Goal: Transaction & Acquisition: Purchase product/service

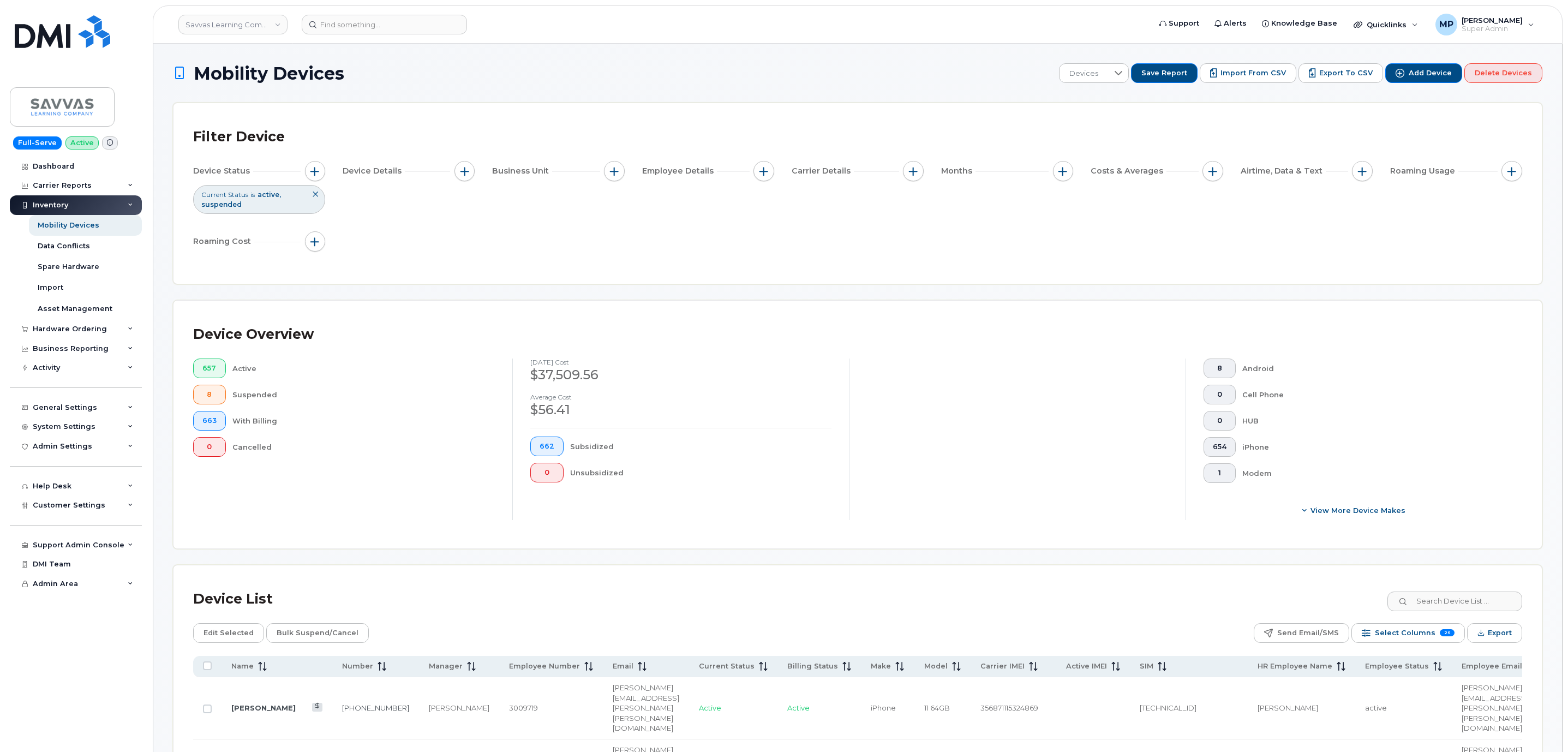
scroll to position [415, 0]
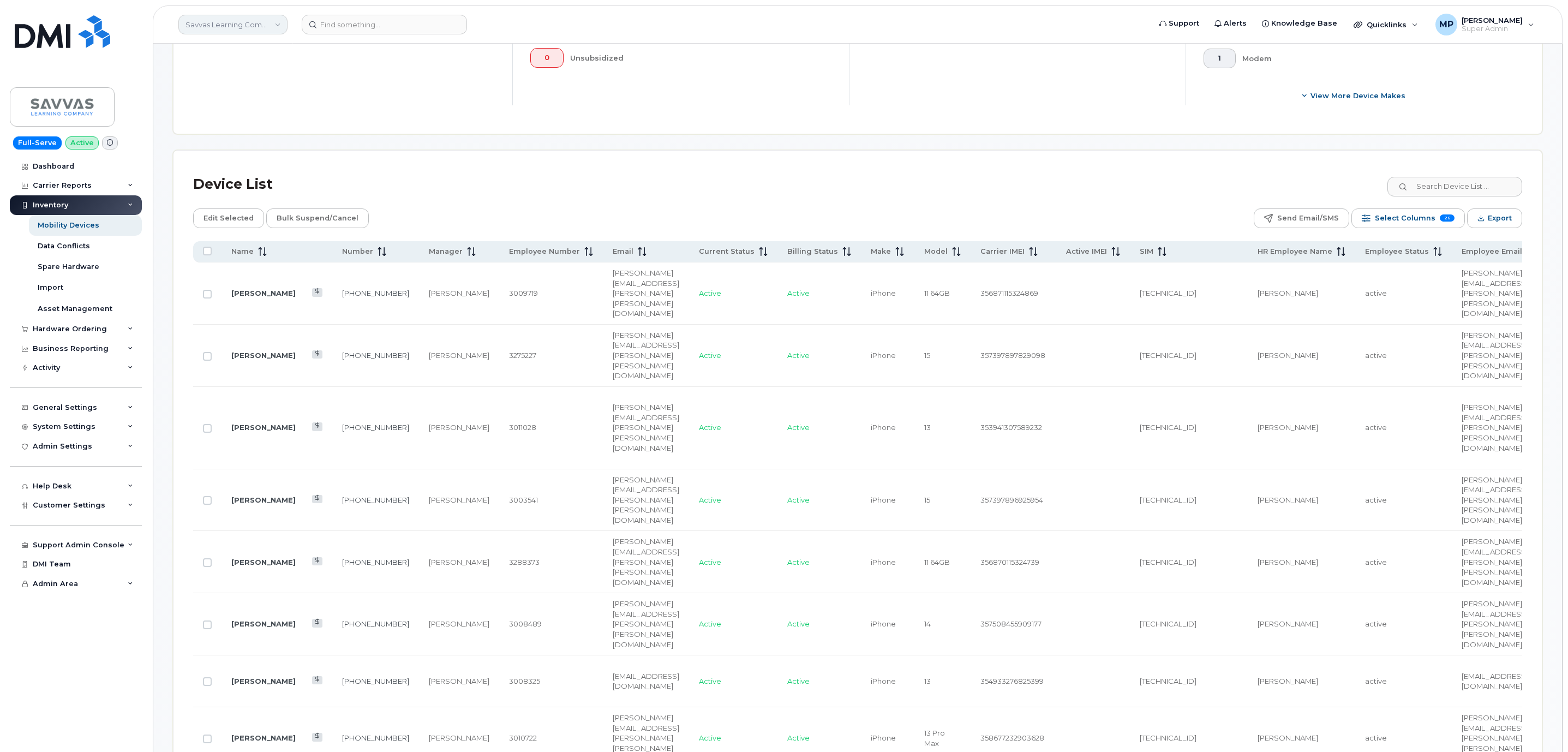
click at [233, 19] on link "Savvas Learning Company LLC" at bounding box center [233, 24] width 109 height 19
type input "royal"
click at [242, 133] on link "Royal Bank of Canada" at bounding box center [261, 126] width 161 height 22
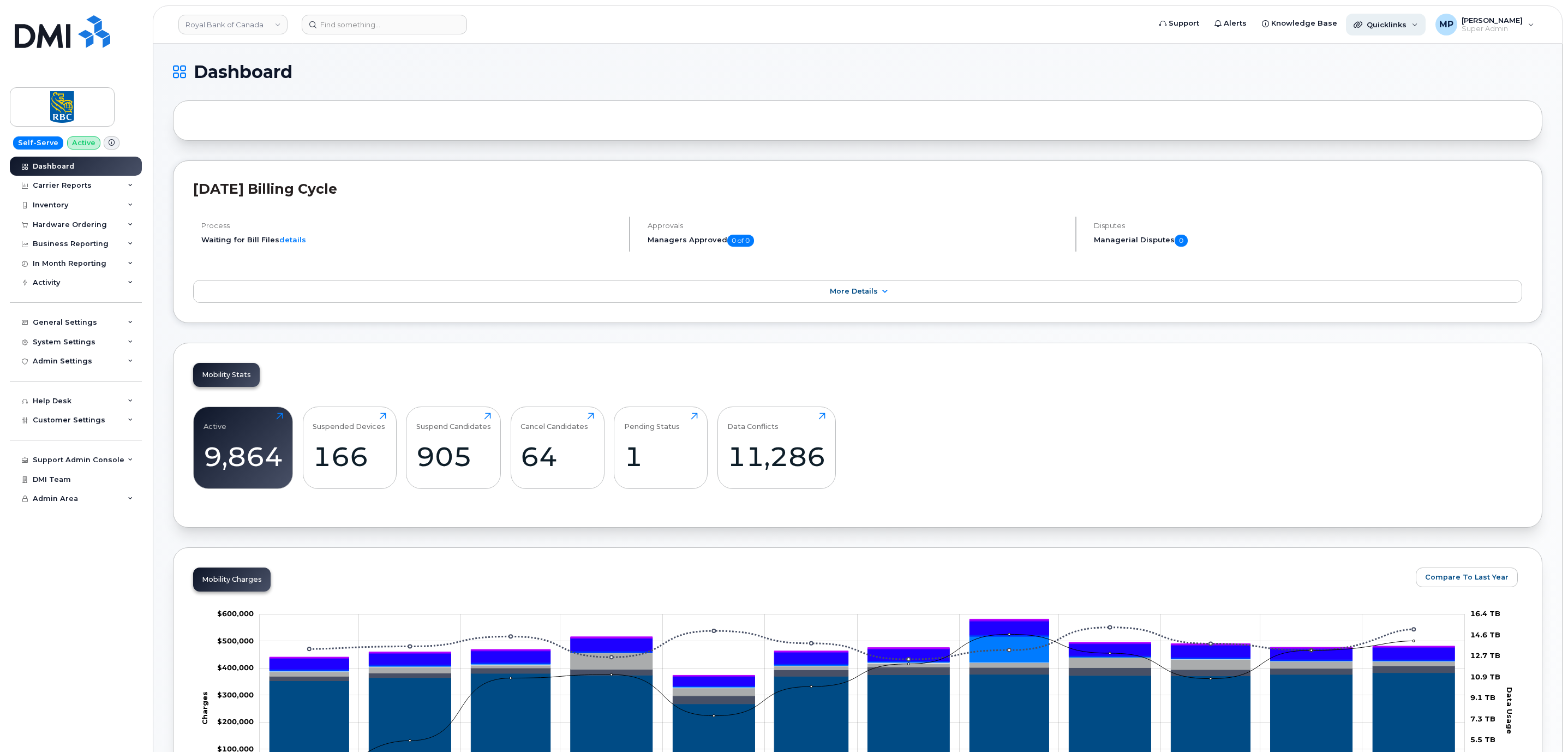
drag, startPoint x: 1373, startPoint y: 18, endPoint x: 1374, endPoint y: 24, distance: 6.1
click at [1373, 19] on div "Quicklinks" at bounding box center [1385, 24] width 80 height 22
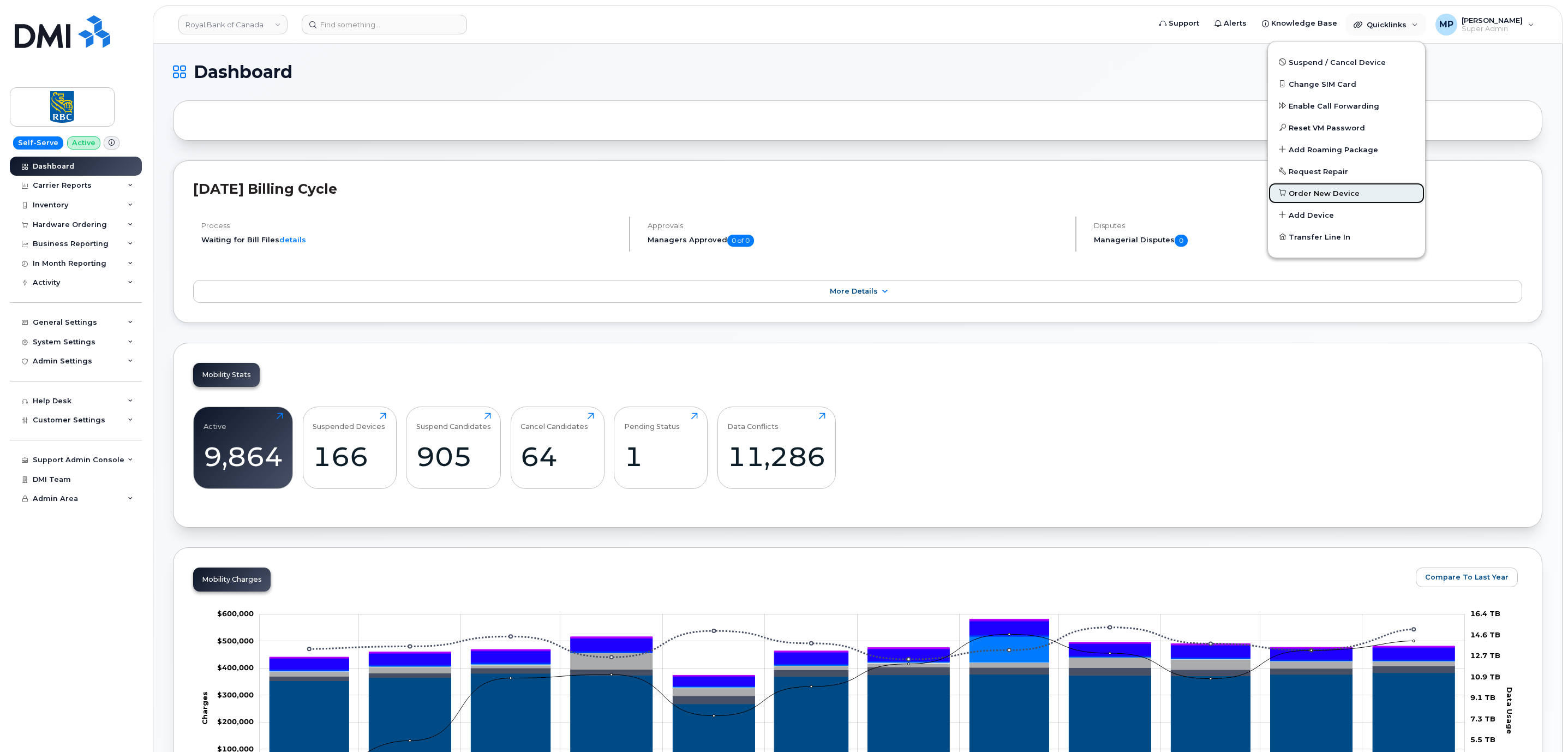
click at [1298, 187] on link "Order New Device" at bounding box center [1346, 193] width 157 height 22
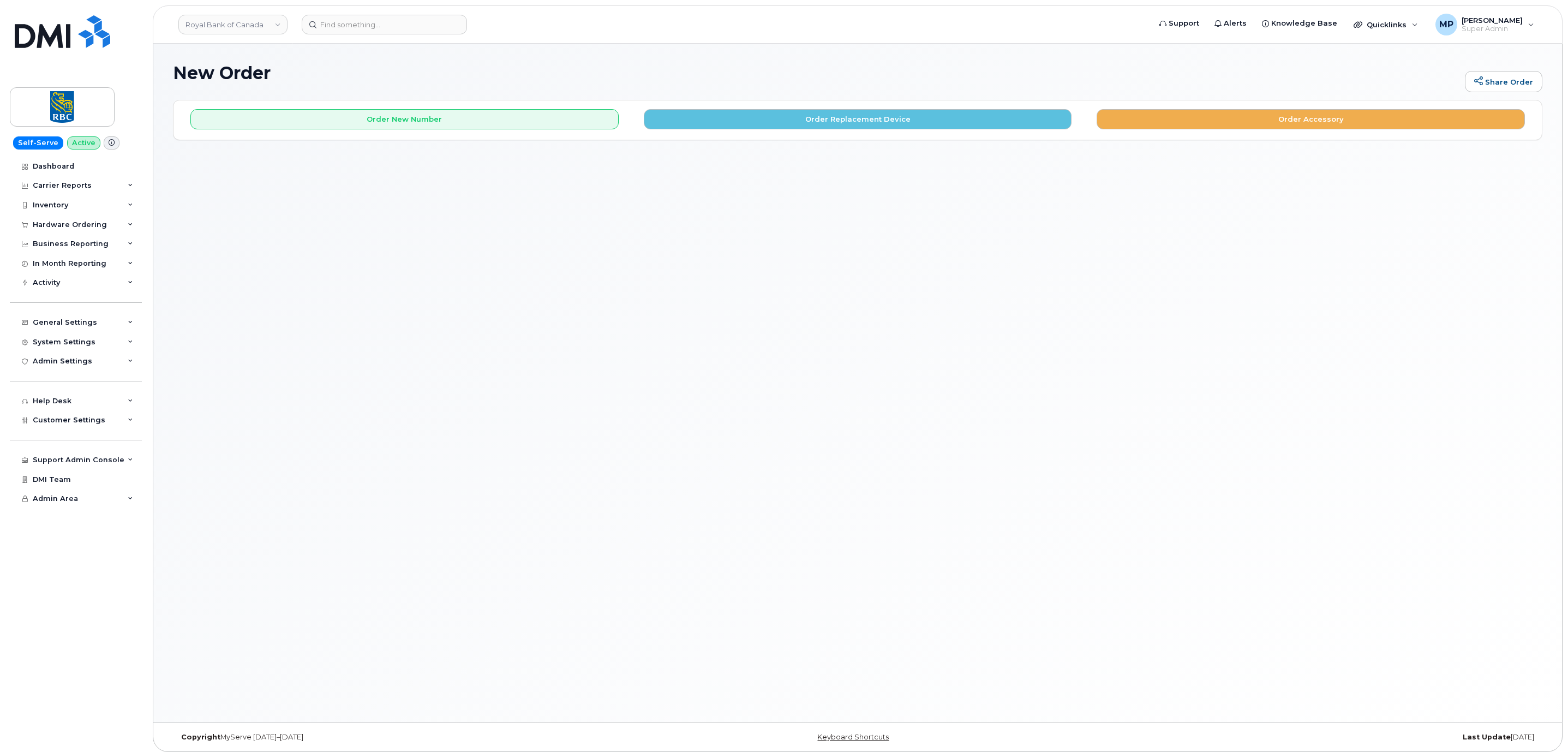
click at [541, 132] on div "Order New Number Order Replacement Device Order Accessory" at bounding box center [858, 120] width 1368 height 39
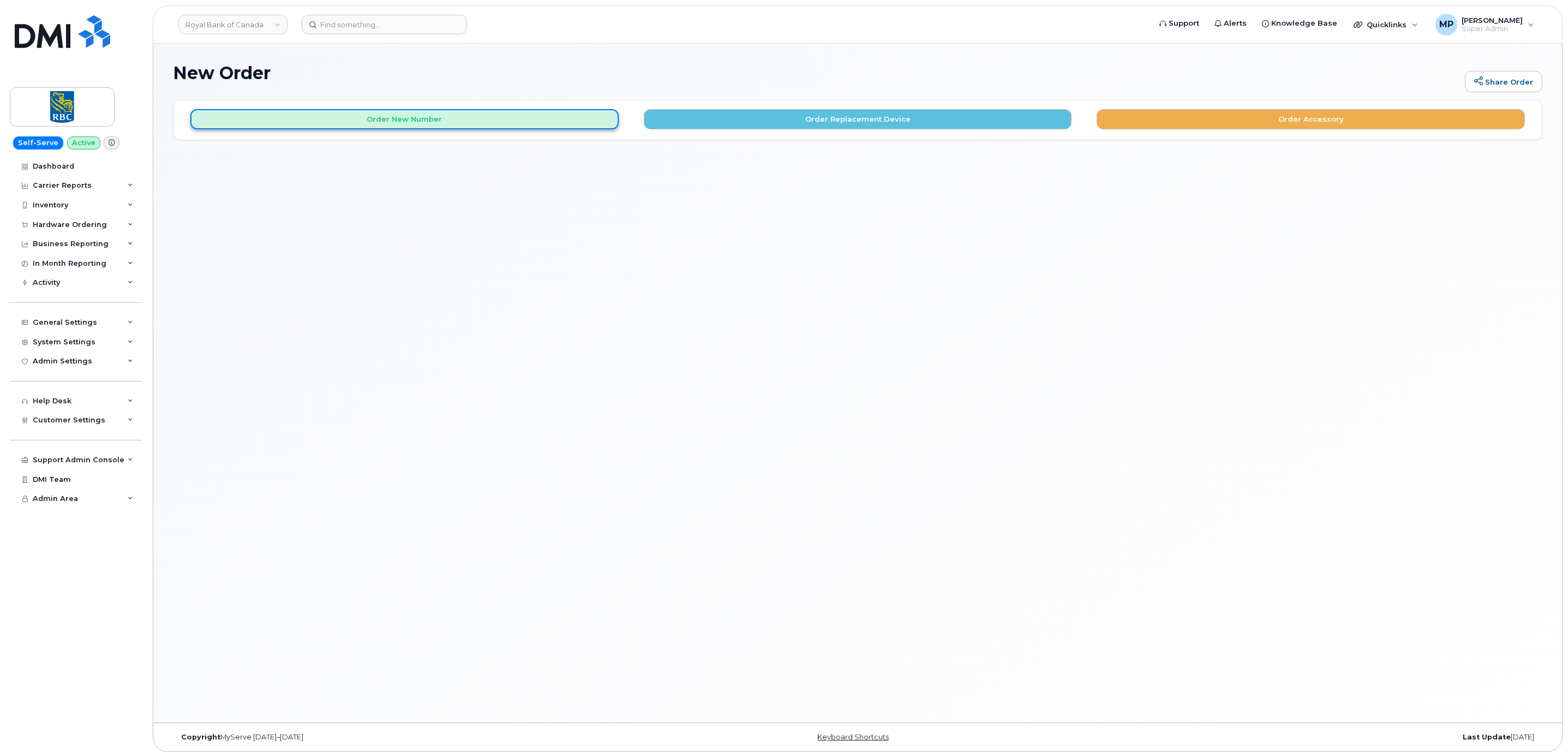
click at [537, 118] on button "Order New Number" at bounding box center [405, 119] width 429 height 20
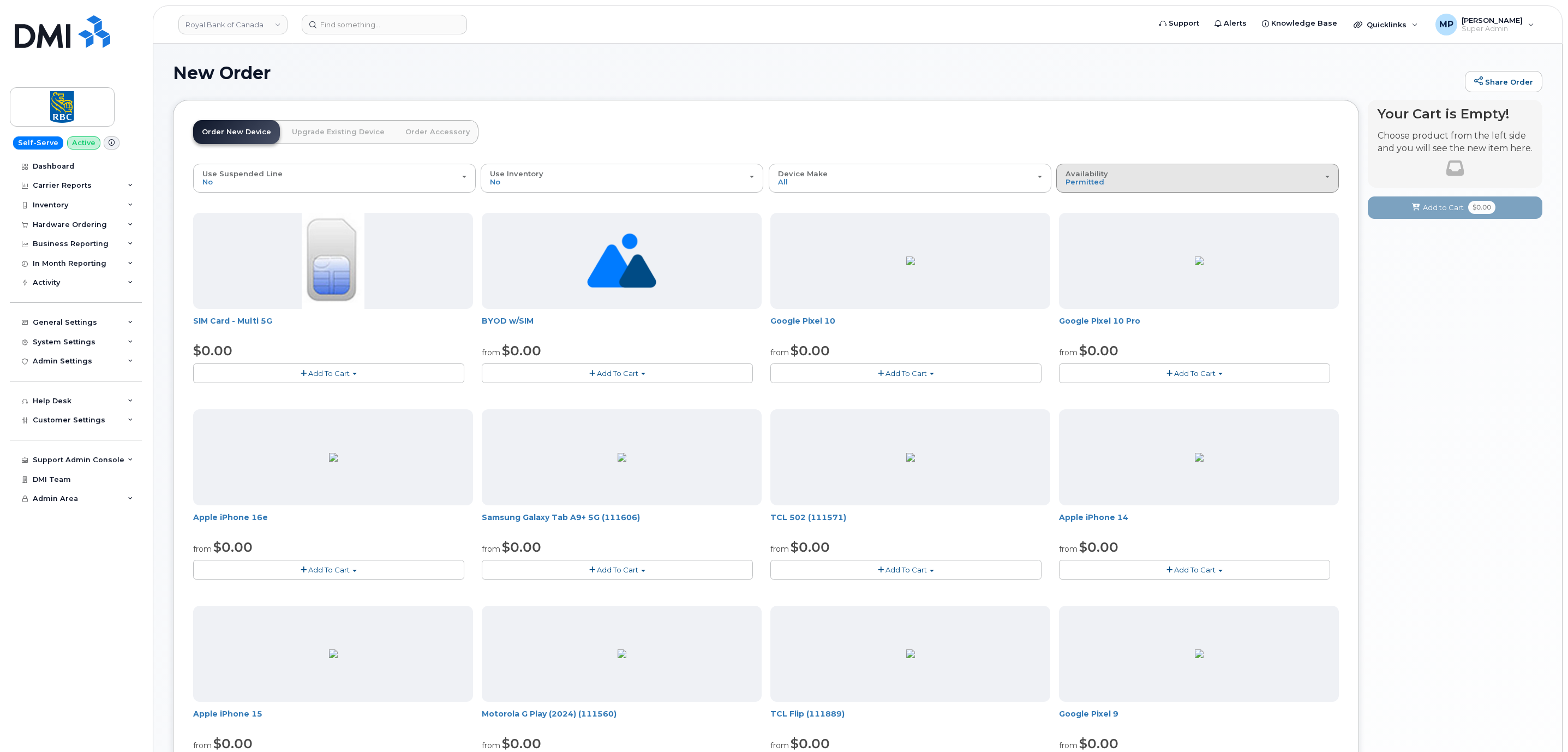
click at [1222, 191] on button "Availability Permitted All" at bounding box center [1197, 178] width 282 height 29
click at [1159, 228] on div "All" at bounding box center [1197, 222] width 277 height 13
click at [1092, 172] on span "Availability" at bounding box center [1087, 174] width 43 height 9
click at [1076, 220] on label "All" at bounding box center [1071, 222] width 23 height 13
click at [0, 0] on input "All" at bounding box center [0, 0] width 0 height 0
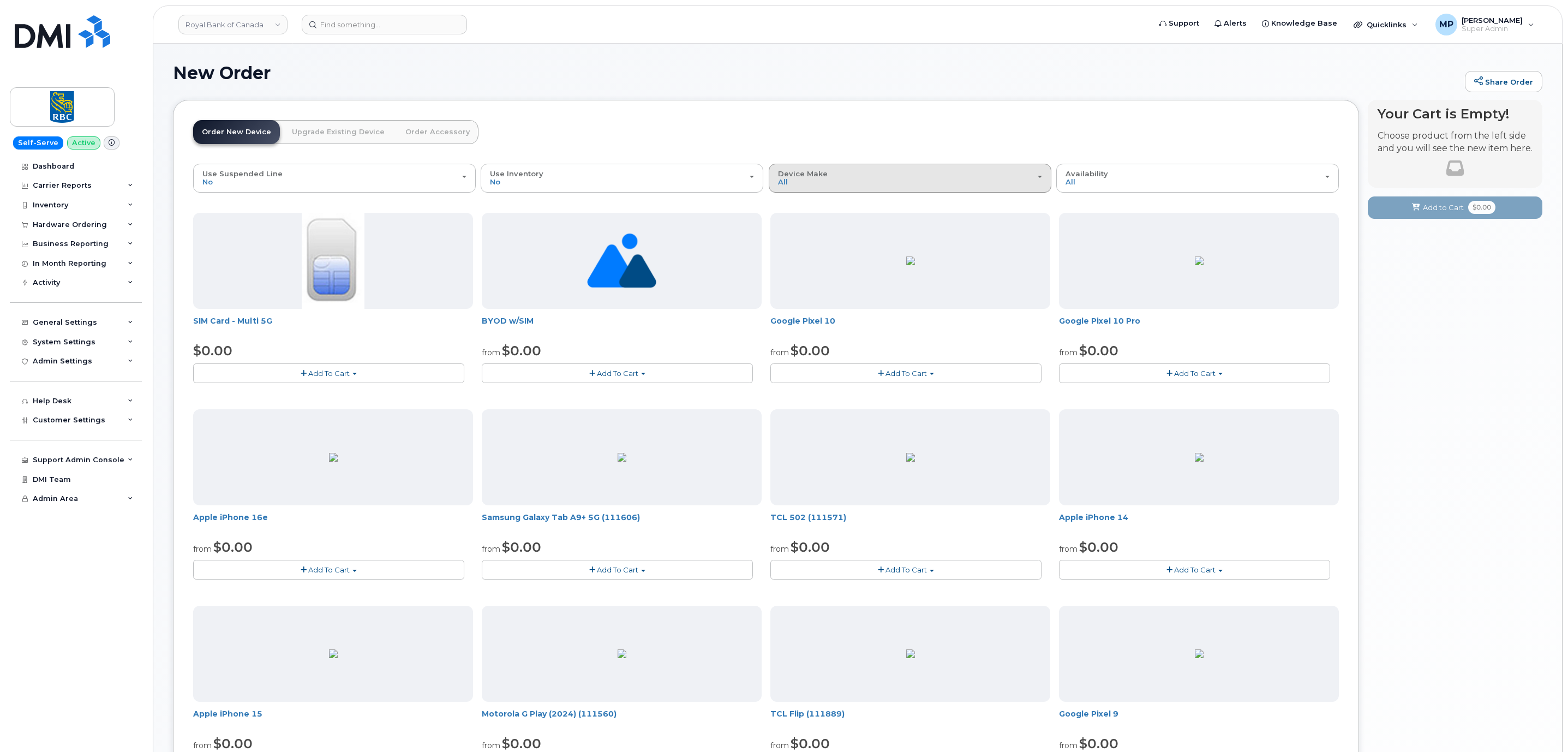
click at [830, 172] on div "Device Make All Aircard Android Cell Phone iPhone Tablet Unknown" at bounding box center [910, 178] width 264 height 17
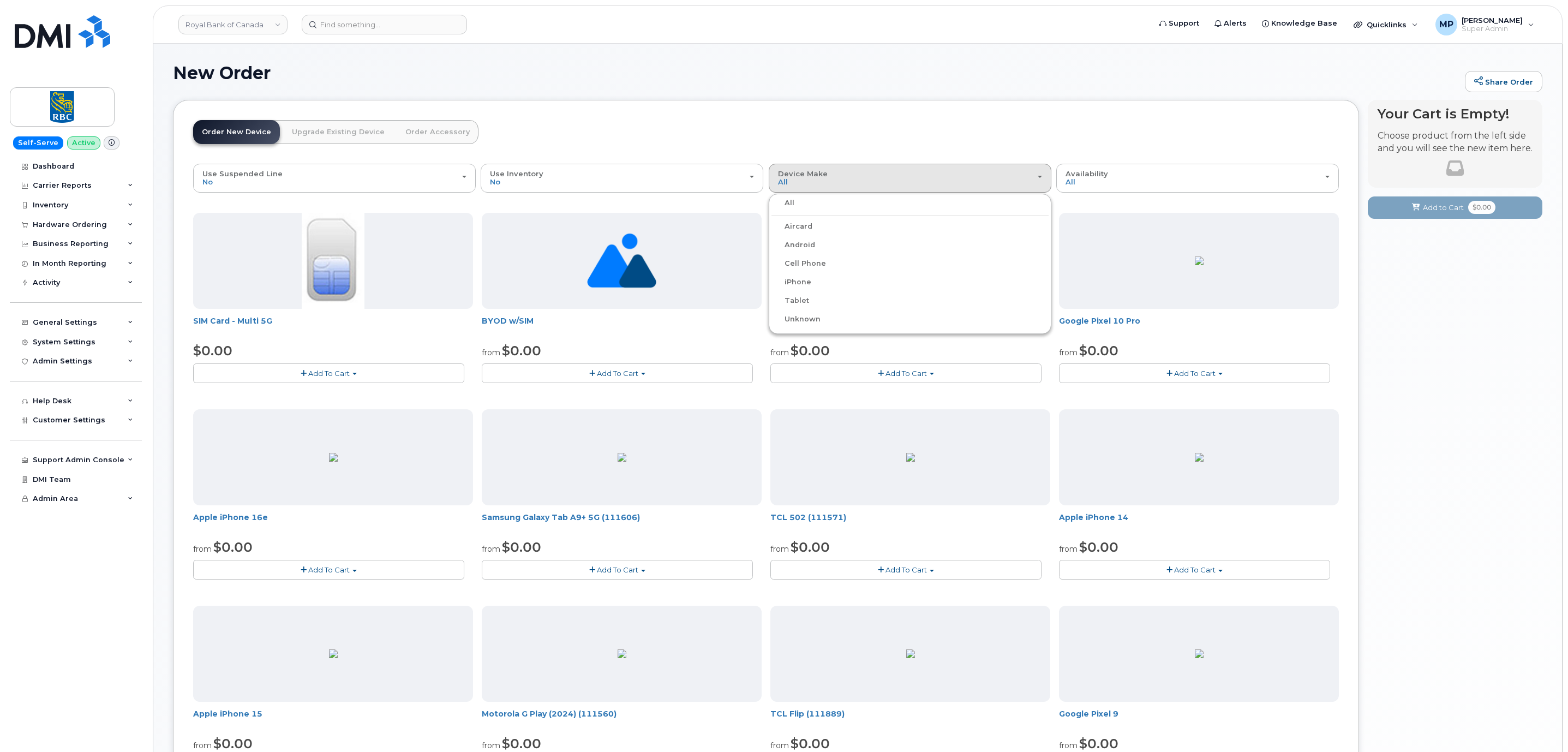
click at [807, 287] on label "iPhone" at bounding box center [791, 283] width 40 height 13
click at [0, 0] on input "iPhone" at bounding box center [0, 0] width 0 height 0
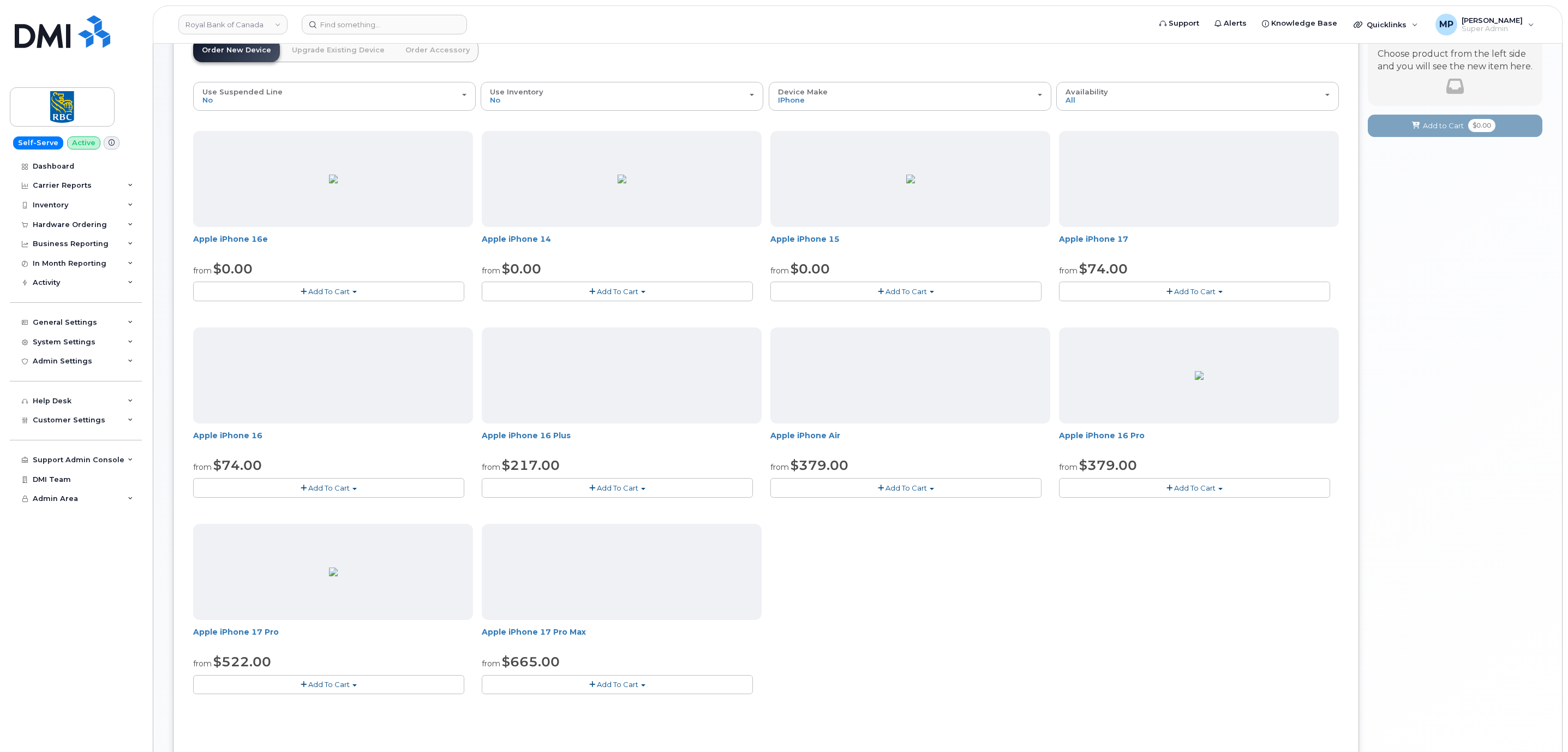
scroll to position [164, 0]
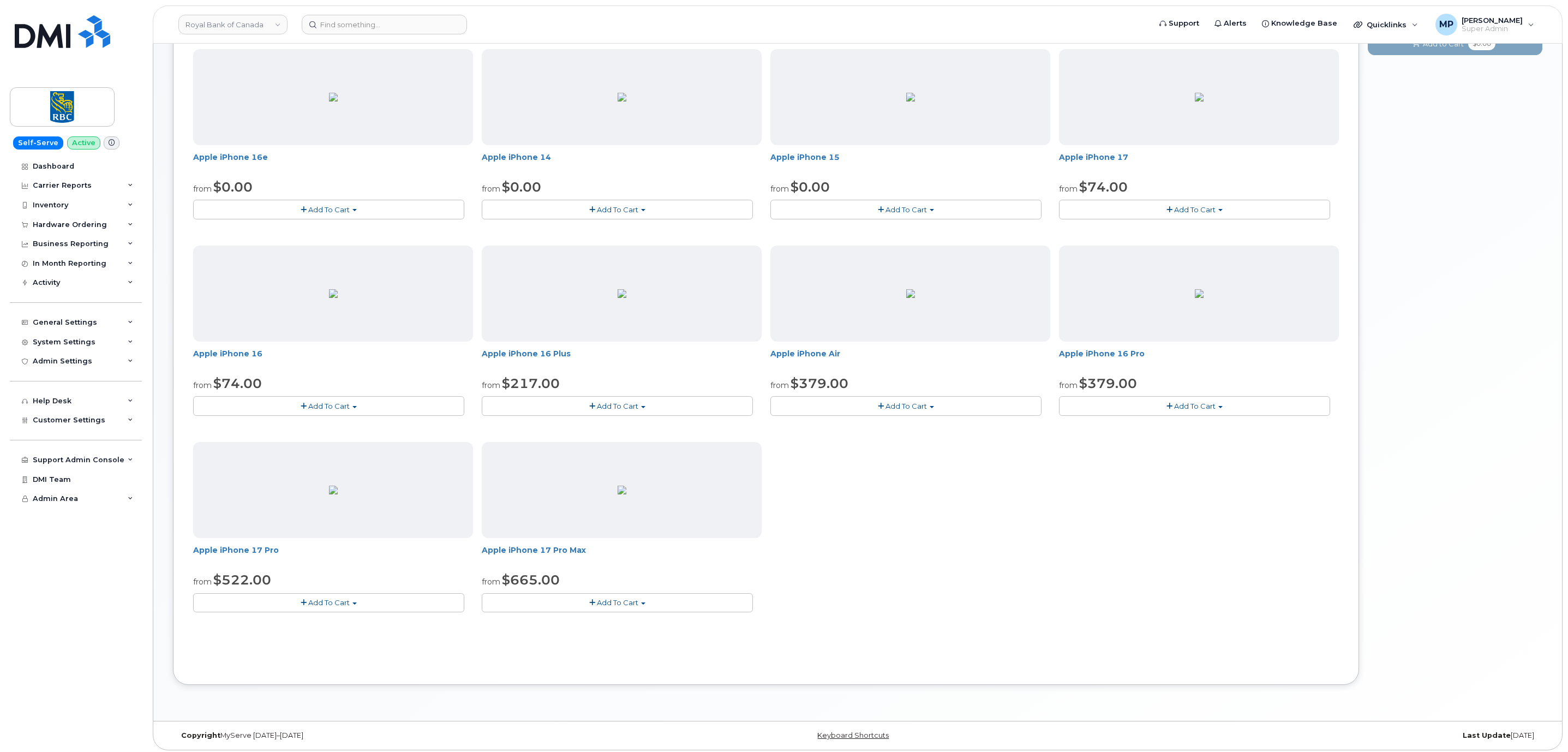
click at [583, 606] on button "Add To Cart" at bounding box center [617, 602] width 271 height 19
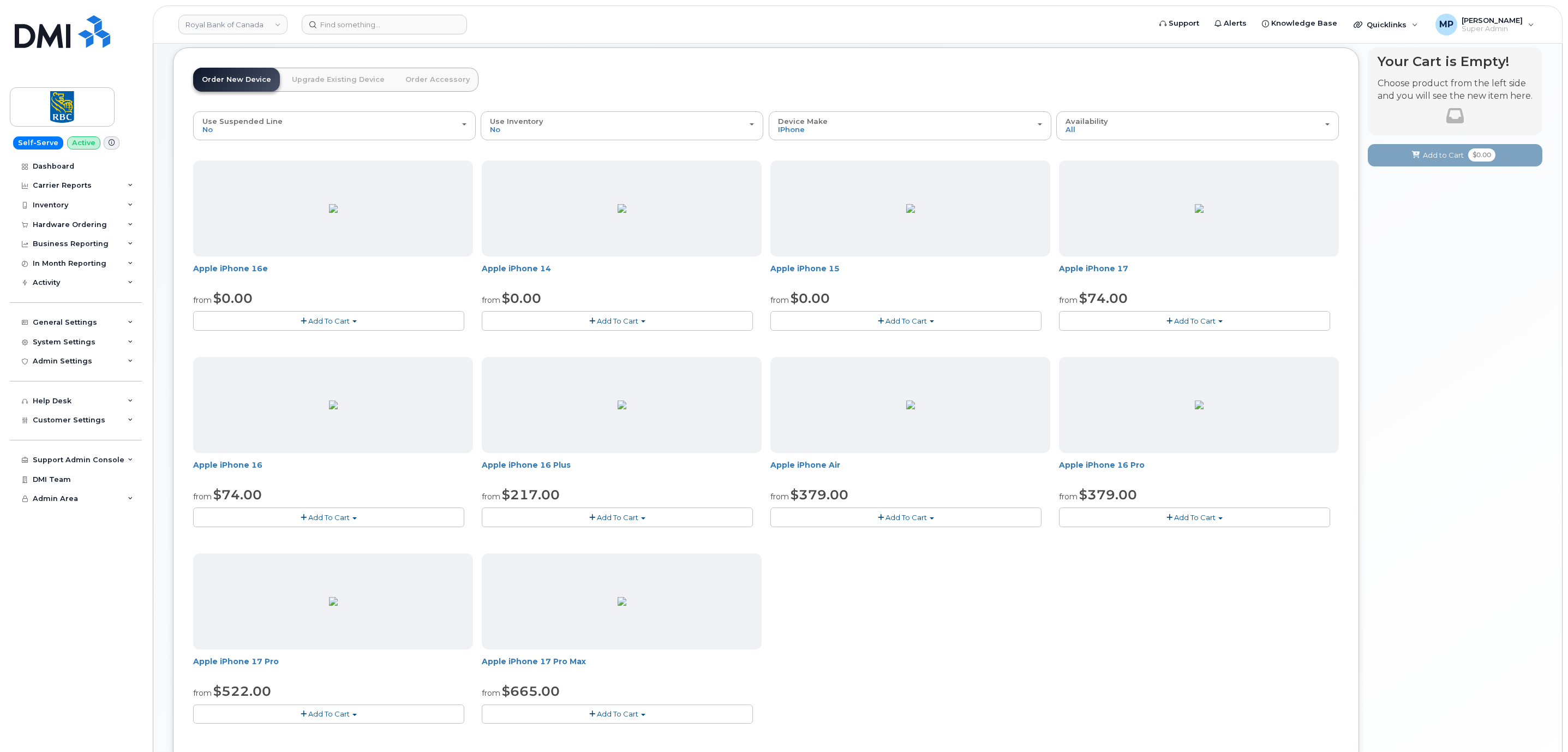
scroll to position [89, 0]
